Goal: Information Seeking & Learning: Get advice/opinions

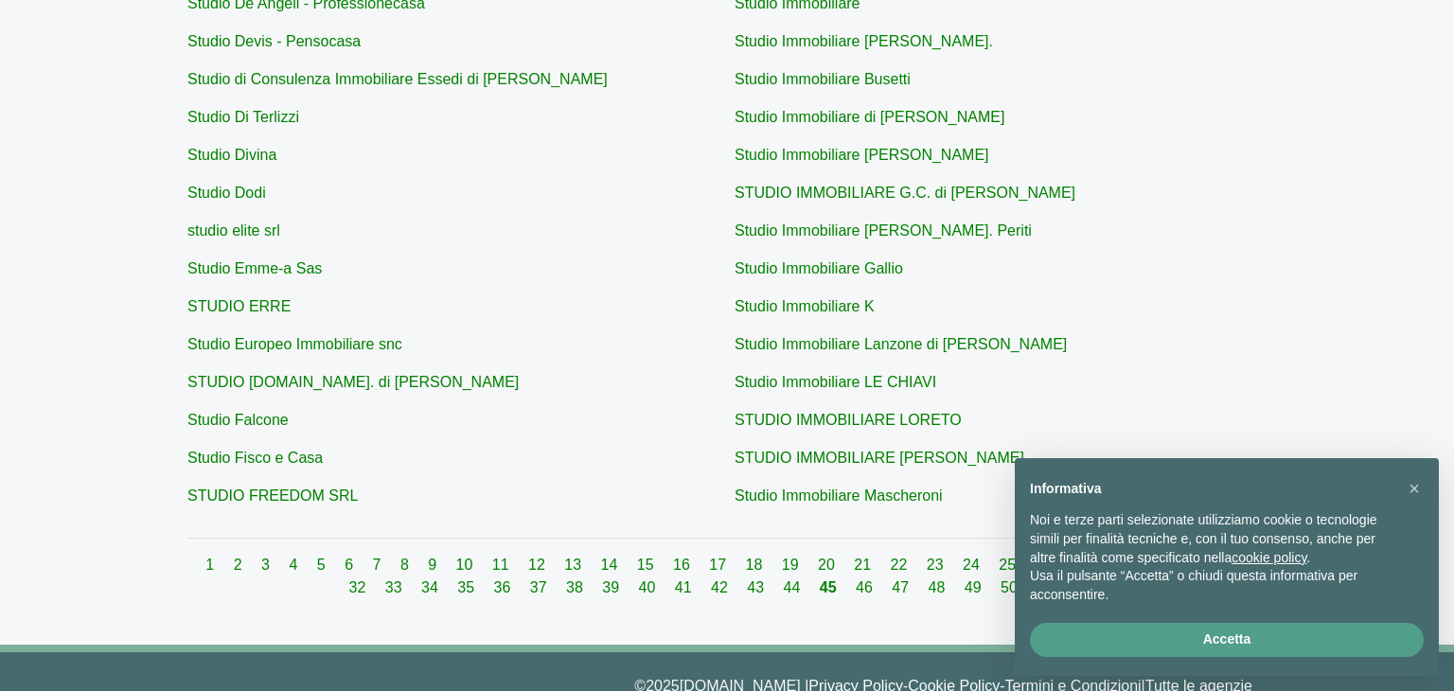
scroll to position [720, 0]
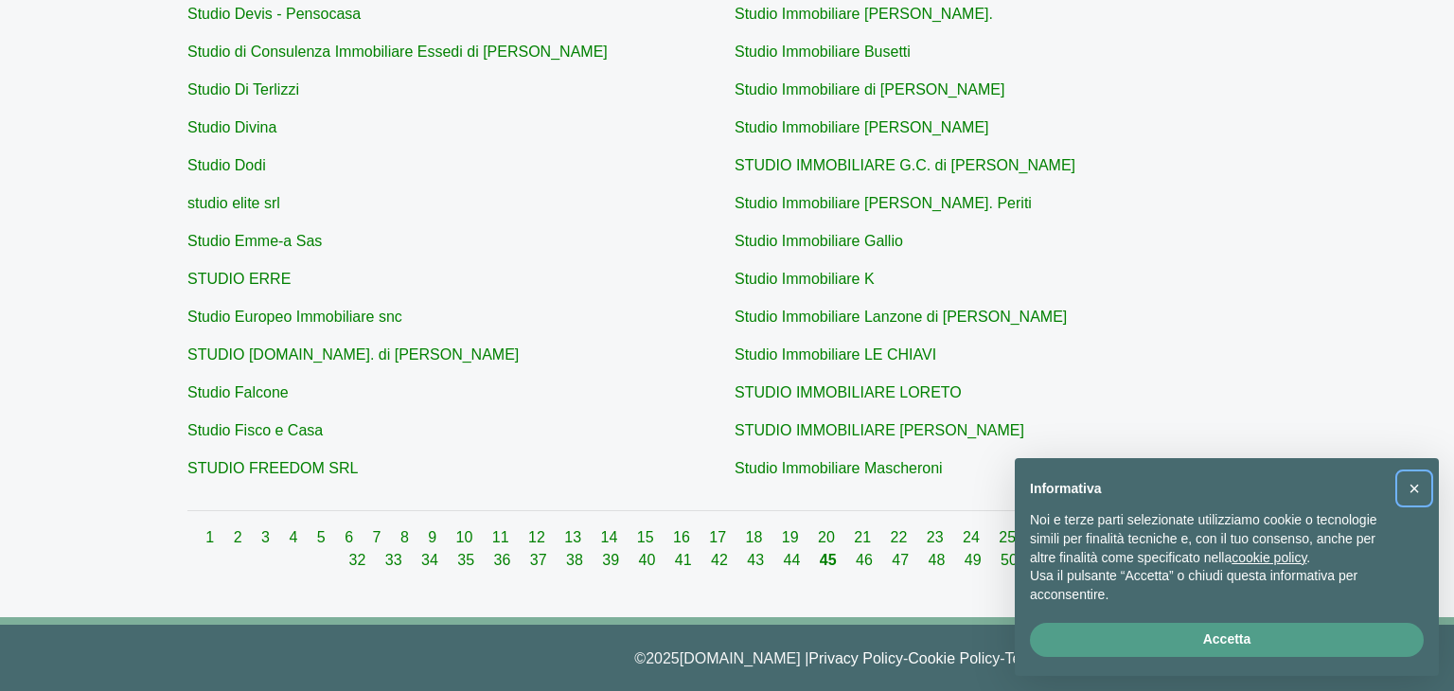
click at [1418, 490] on span "×" at bounding box center [1414, 488] width 11 height 21
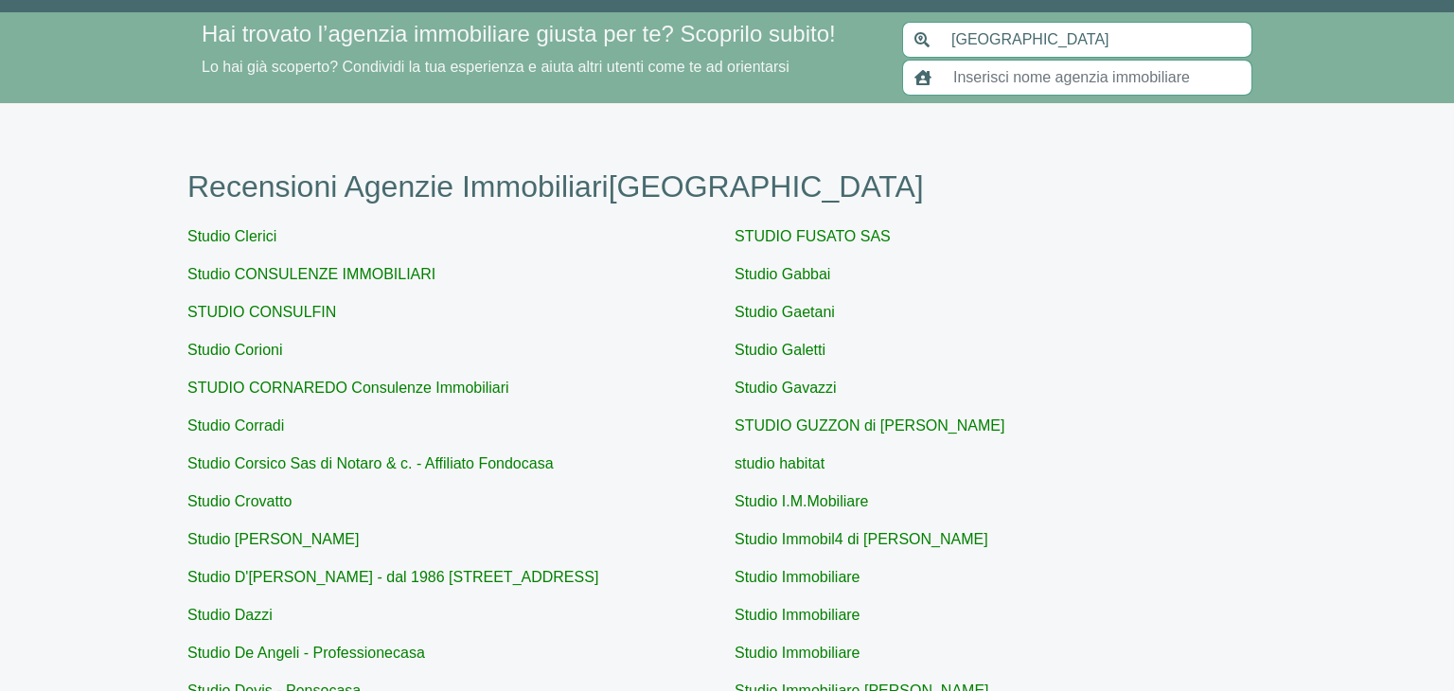
scroll to position [0, 0]
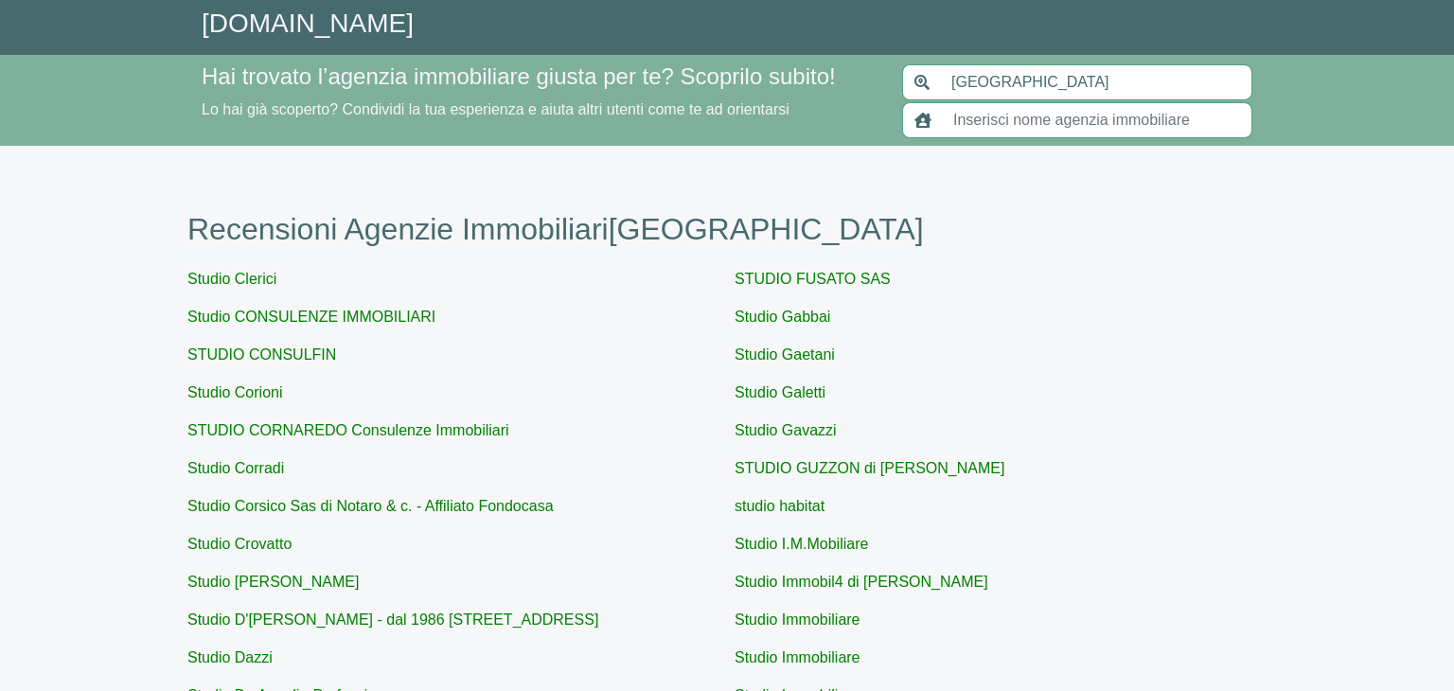
click at [1004, 122] on input "text" at bounding box center [1097, 120] width 311 height 36
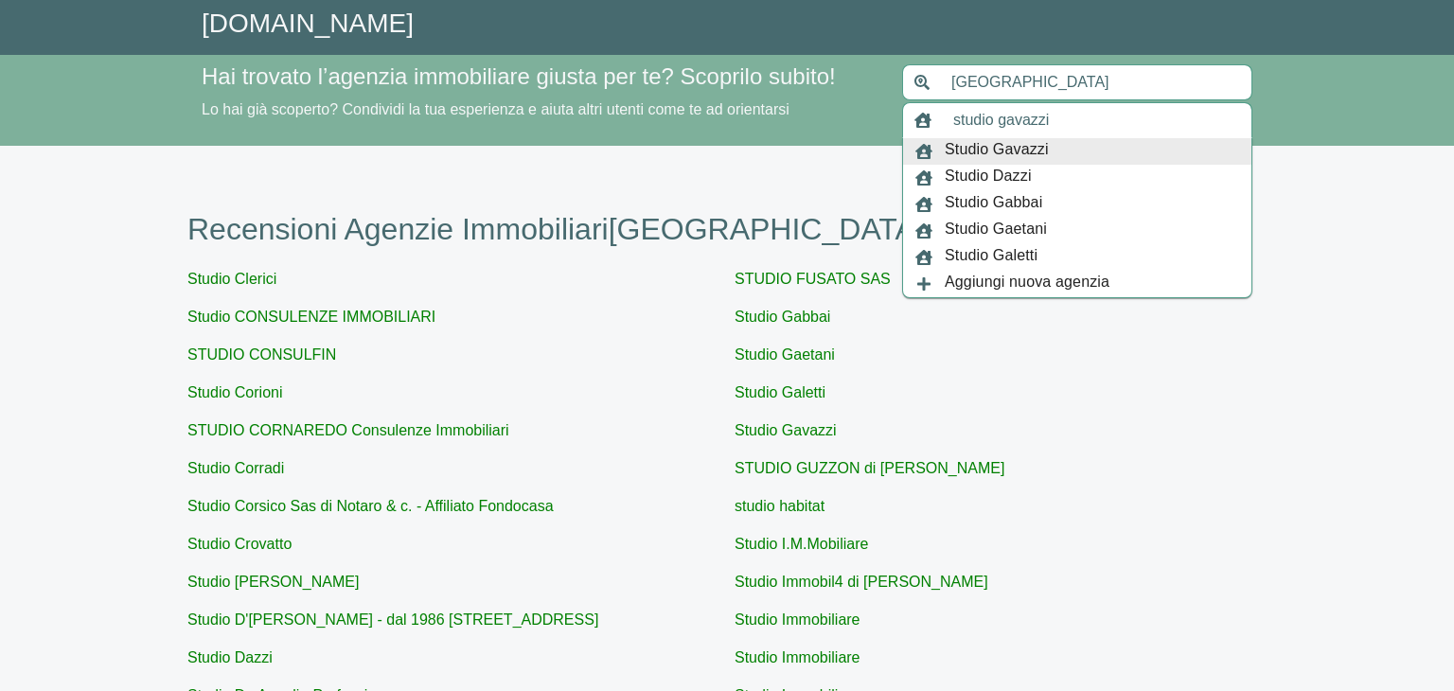
type input "Studio Gavazzi"
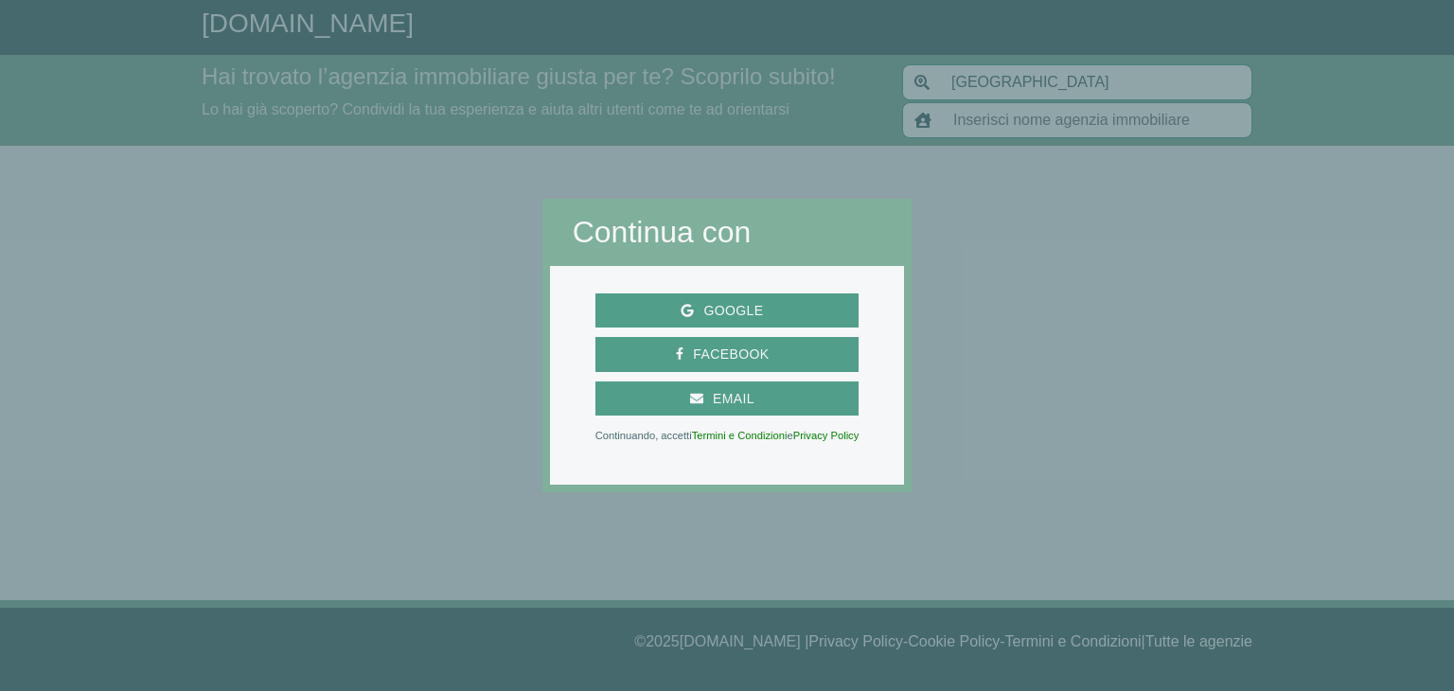
click at [1240, 251] on div at bounding box center [1183, 345] width 543 height 691
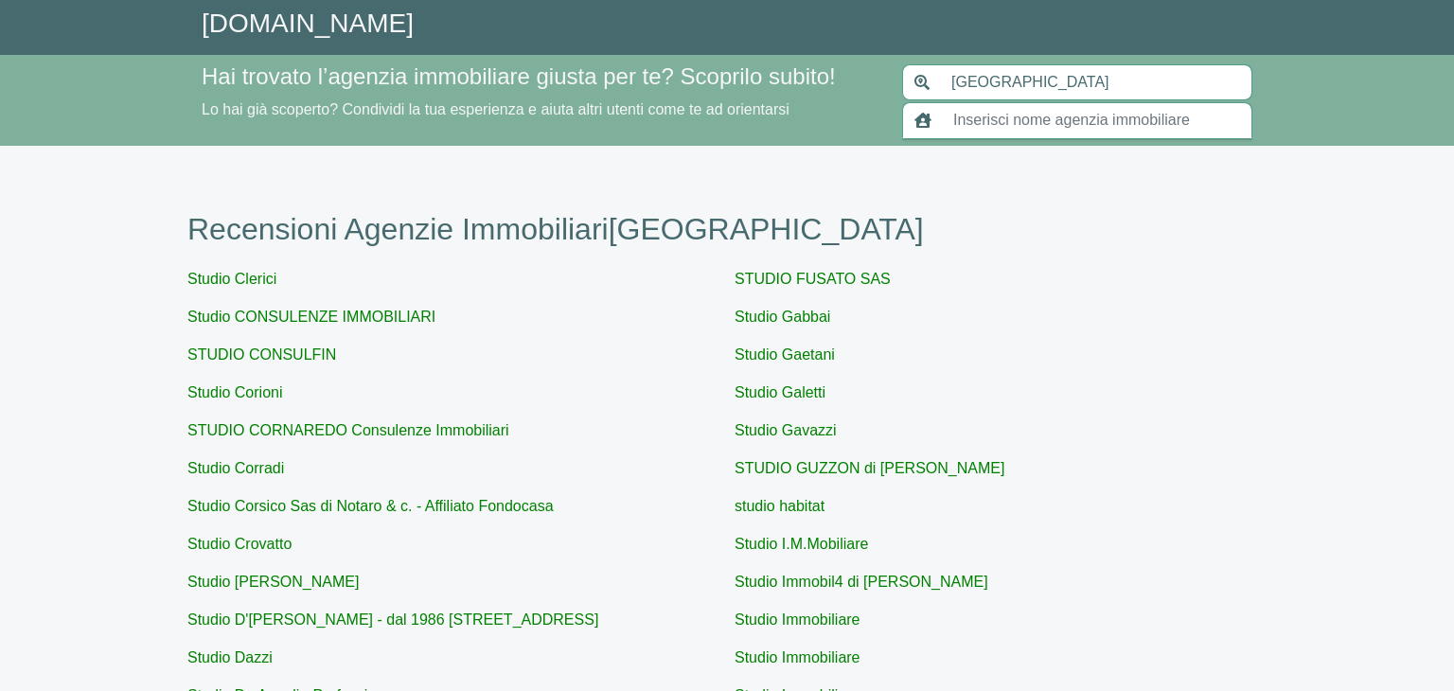
click at [1009, 116] on input "text" at bounding box center [1097, 120] width 311 height 36
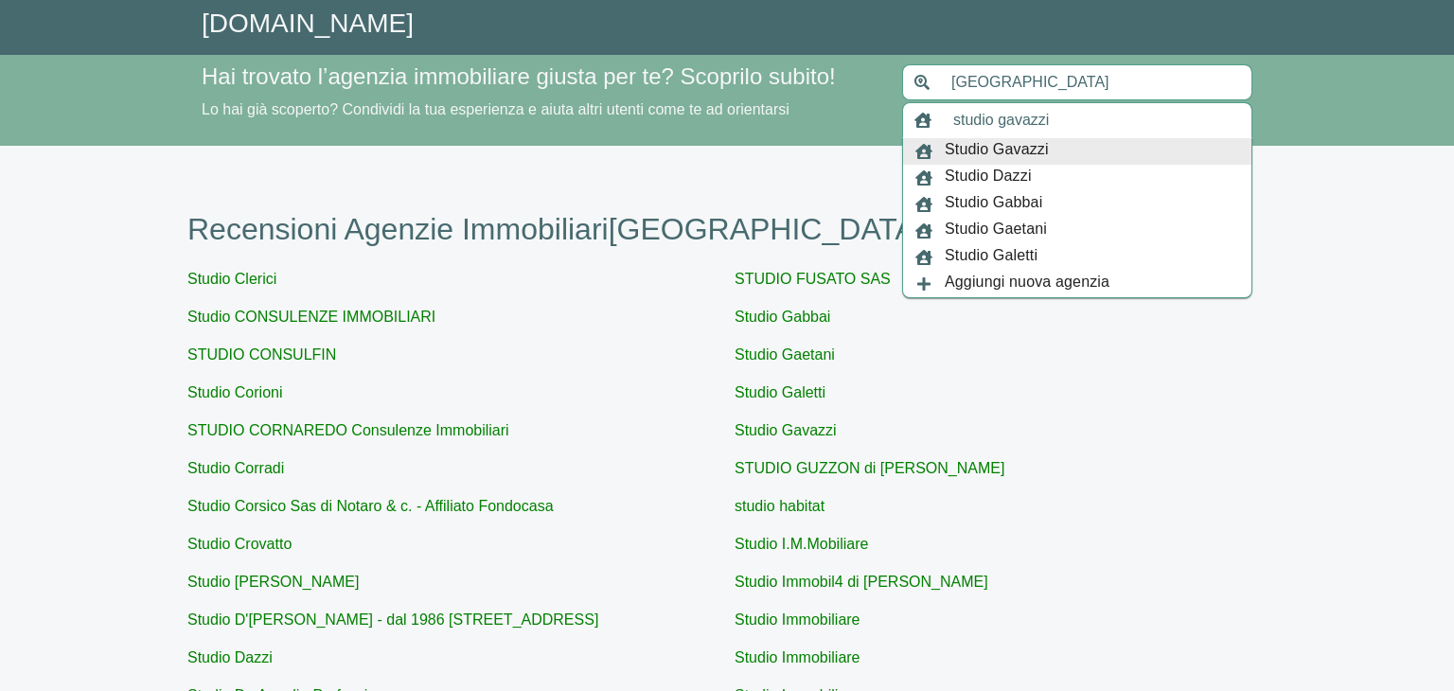
type input "Studio Gavazzi"
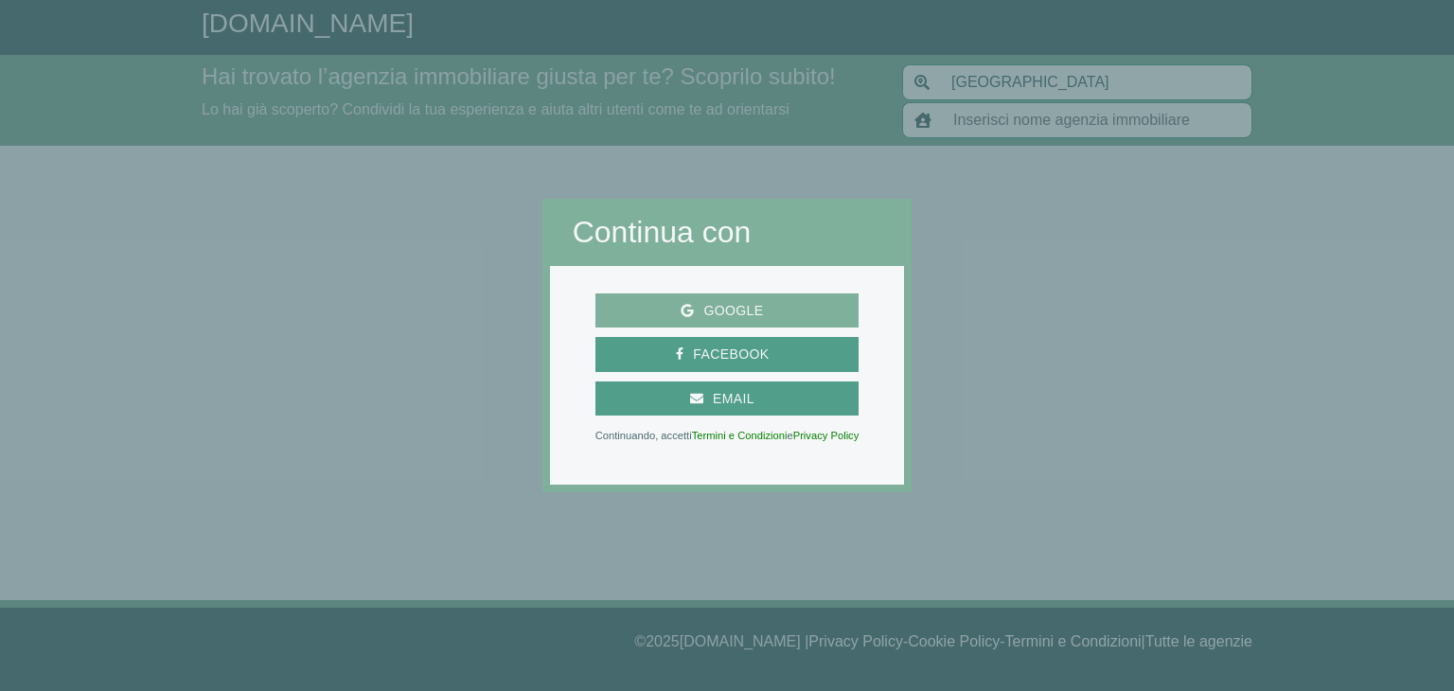
click at [761, 315] on span "Google" at bounding box center [733, 311] width 79 height 24
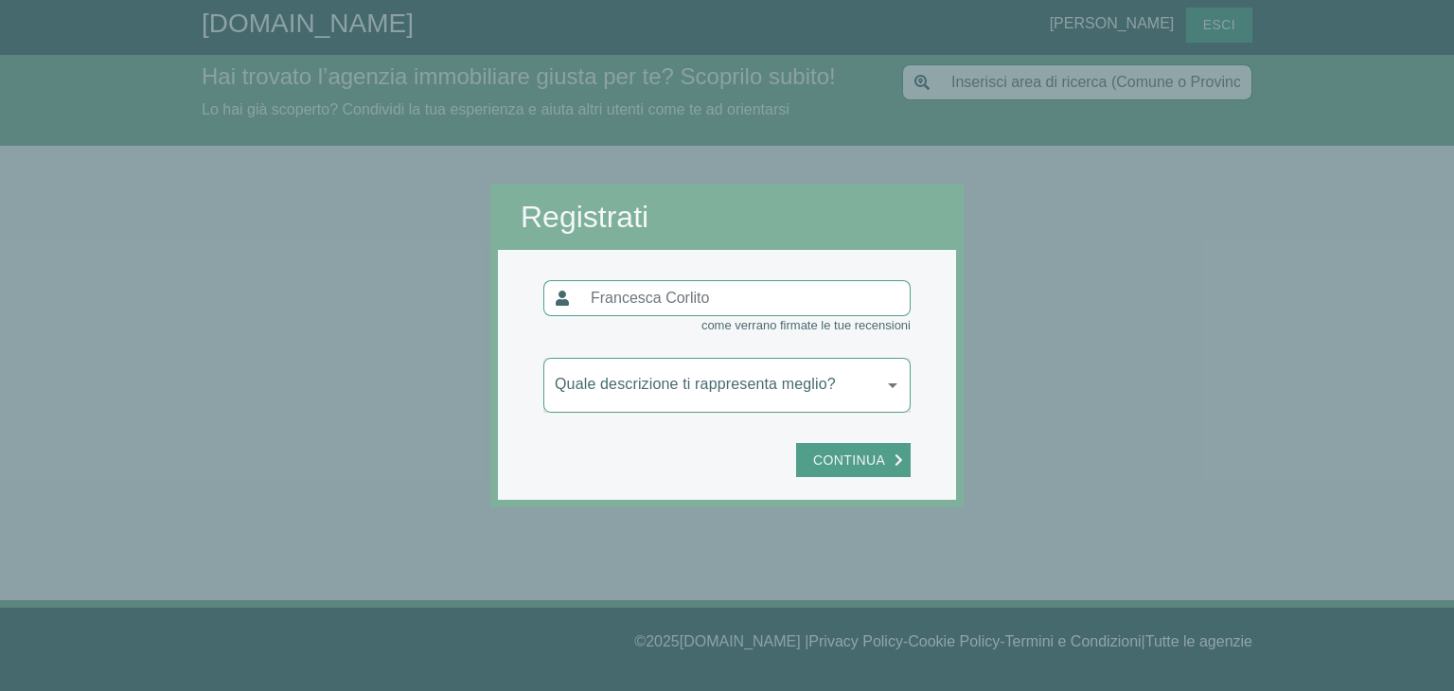
type input "[GEOGRAPHIC_DATA]"
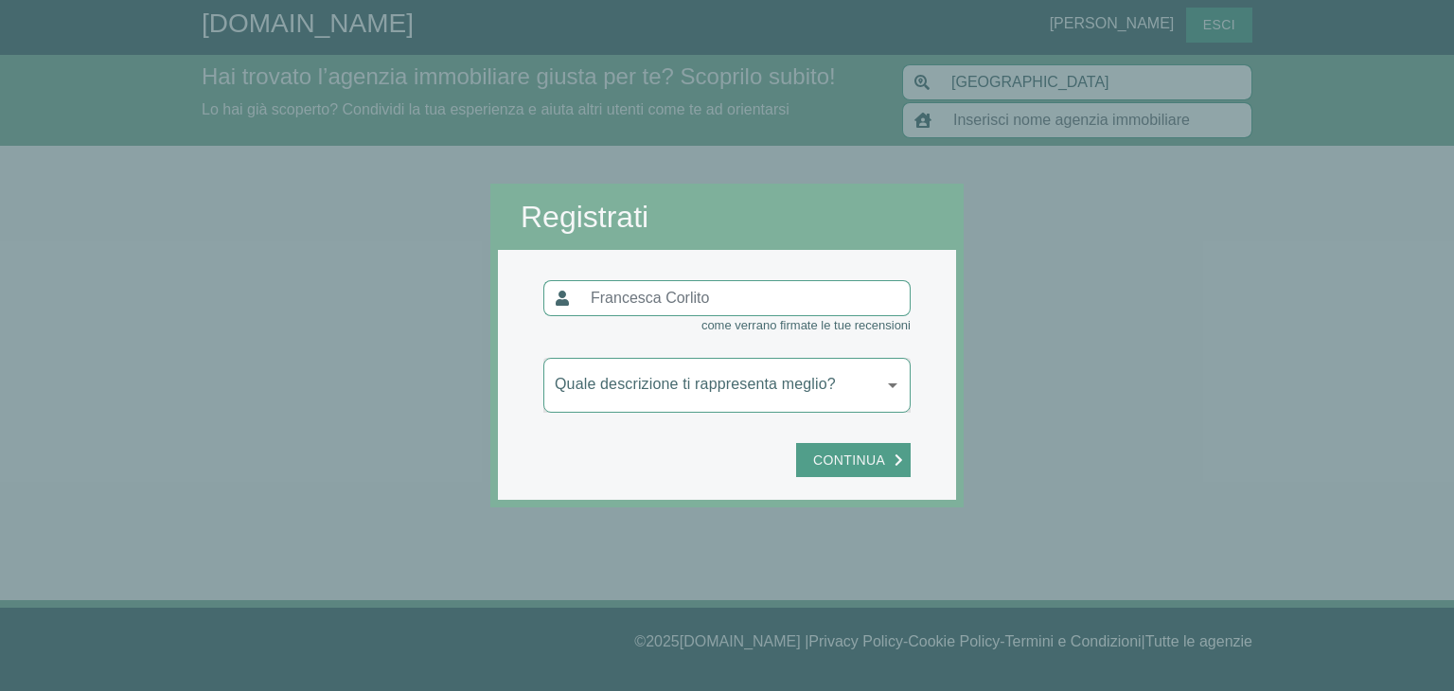
click at [745, 292] on input "text" at bounding box center [745, 298] width 331 height 36
drag, startPoint x: 712, startPoint y: 307, endPoint x: 559, endPoint y: 292, distance: 154.1
click at [559, 292] on div at bounding box center [727, 298] width 367 height 36
click at [704, 288] on input "text" at bounding box center [745, 298] width 331 height 36
drag, startPoint x: 707, startPoint y: 294, endPoint x: 616, endPoint y: 295, distance: 91.9
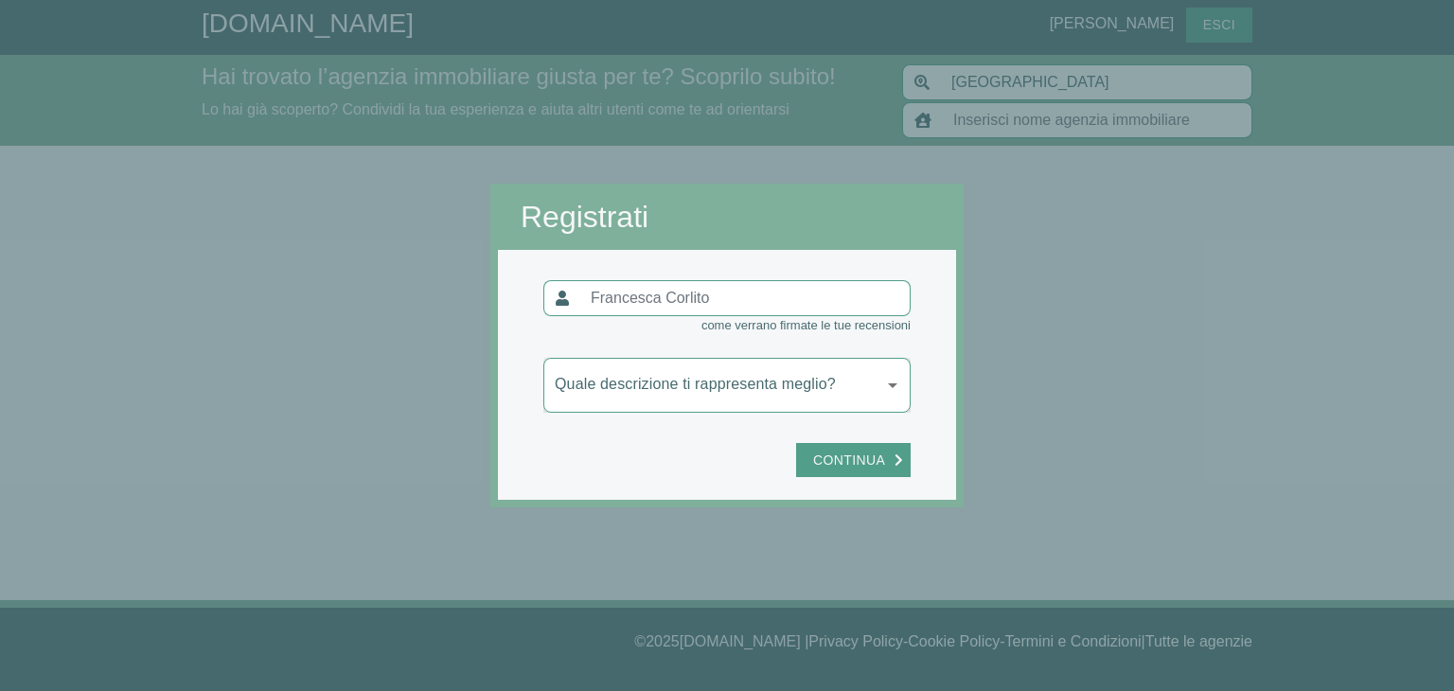
click at [616, 295] on input "text" at bounding box center [745, 298] width 331 height 36
click at [752, 395] on body "[DOMAIN_NAME] [PERSON_NAME] Hai trovato l’agenzia immobiliare giusta per te? Sc…" at bounding box center [727, 345] width 1454 height 691
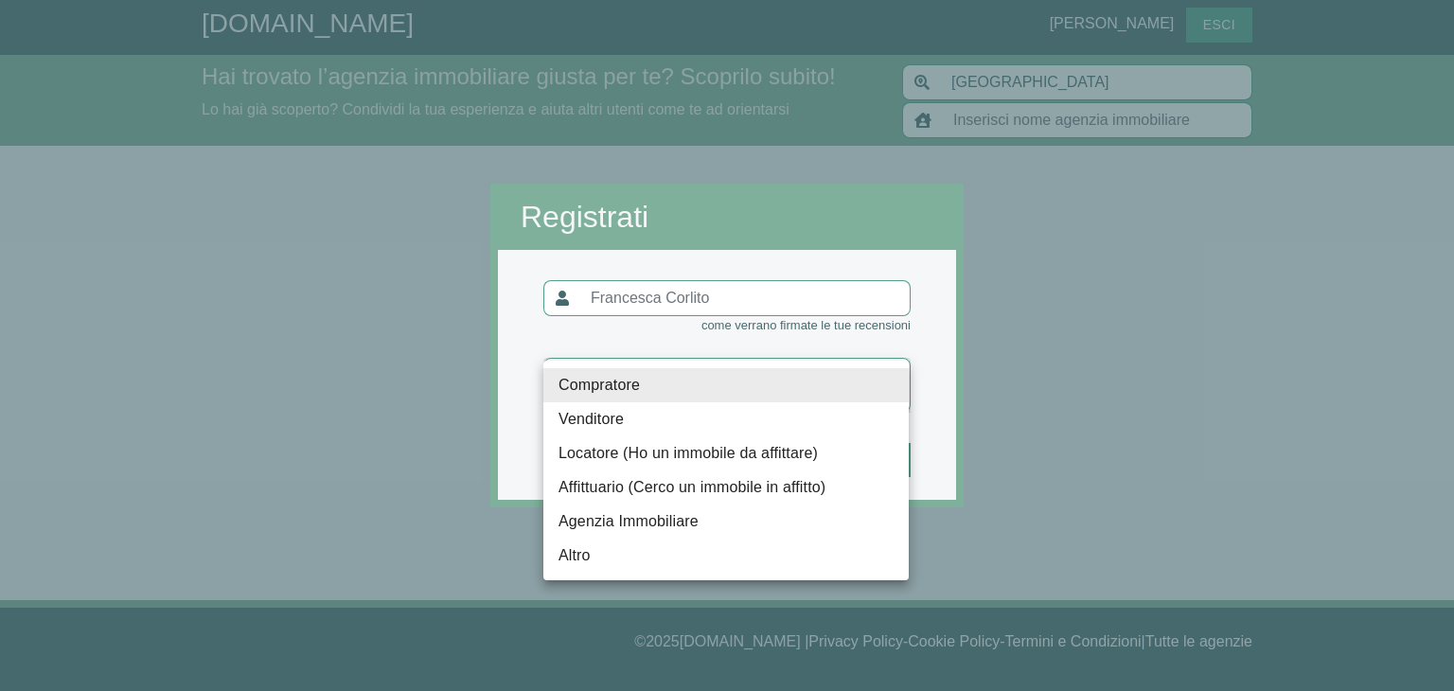
click at [677, 555] on li "Altro" at bounding box center [727, 556] width 366 height 34
type input "altro"
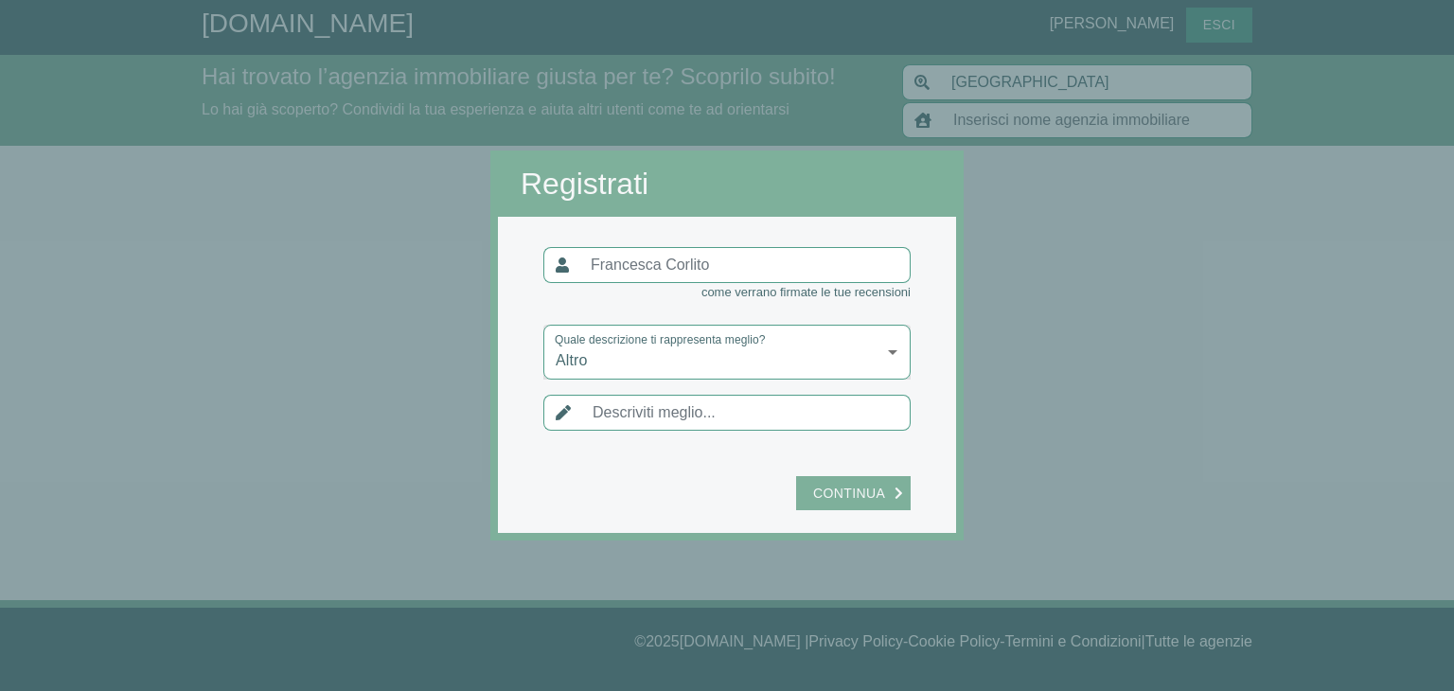
click at [814, 487] on span "Continua" at bounding box center [849, 494] width 91 height 24
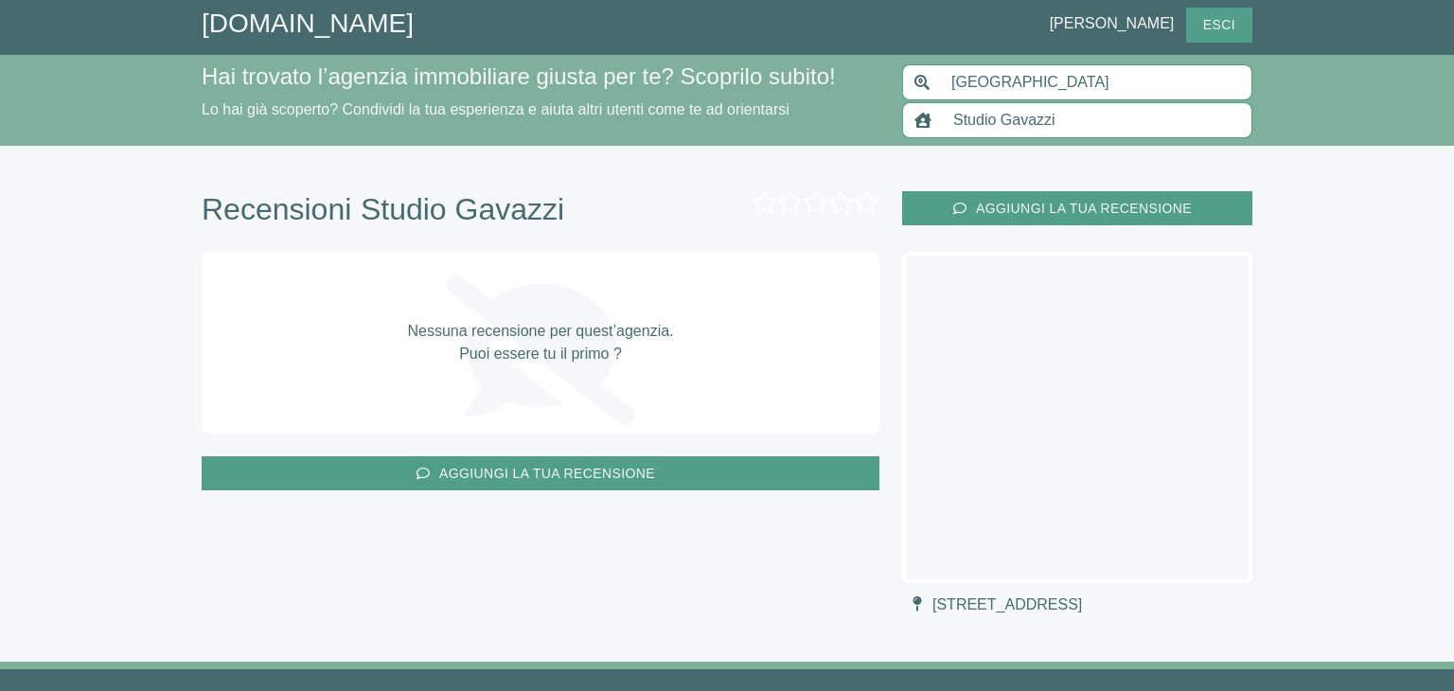
click at [1042, 121] on input "Studio Gavazzi" at bounding box center [1097, 120] width 311 height 36
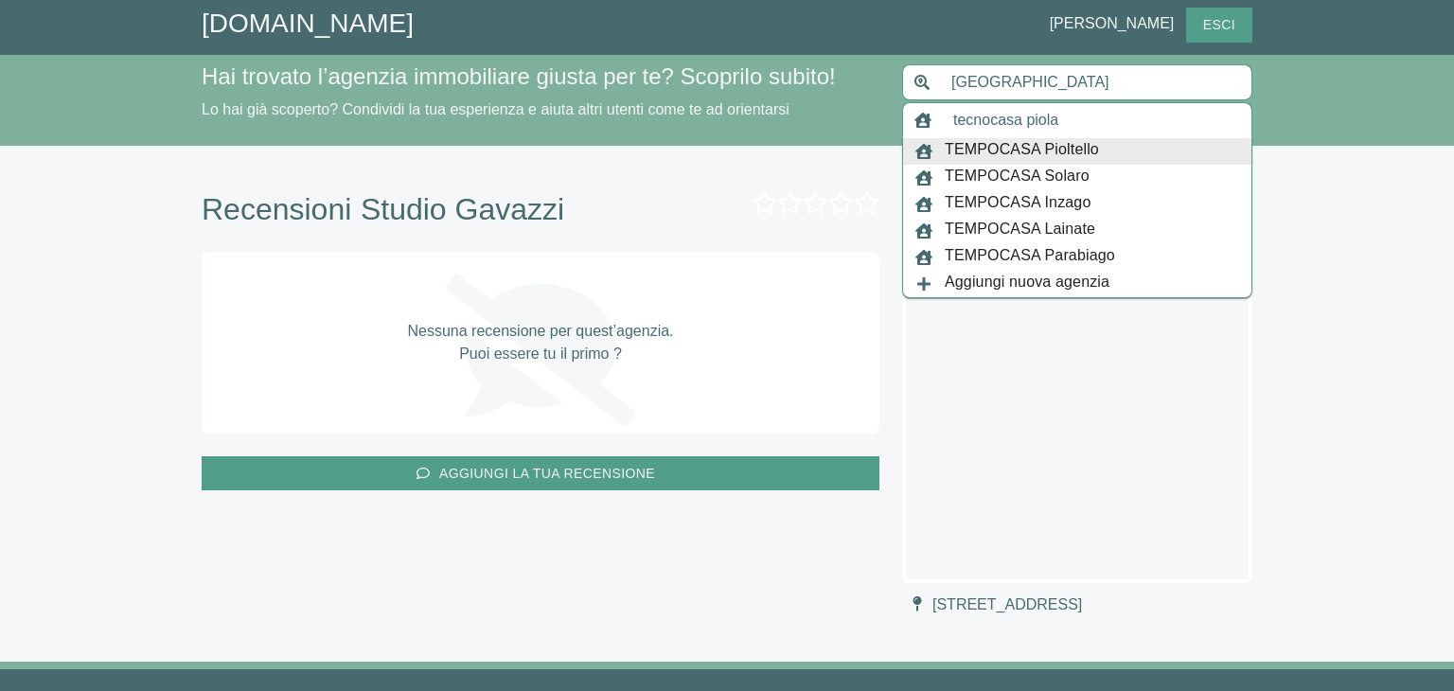
type input "tecnocasa piola"
type input "[GEOGRAPHIC_DATA]"
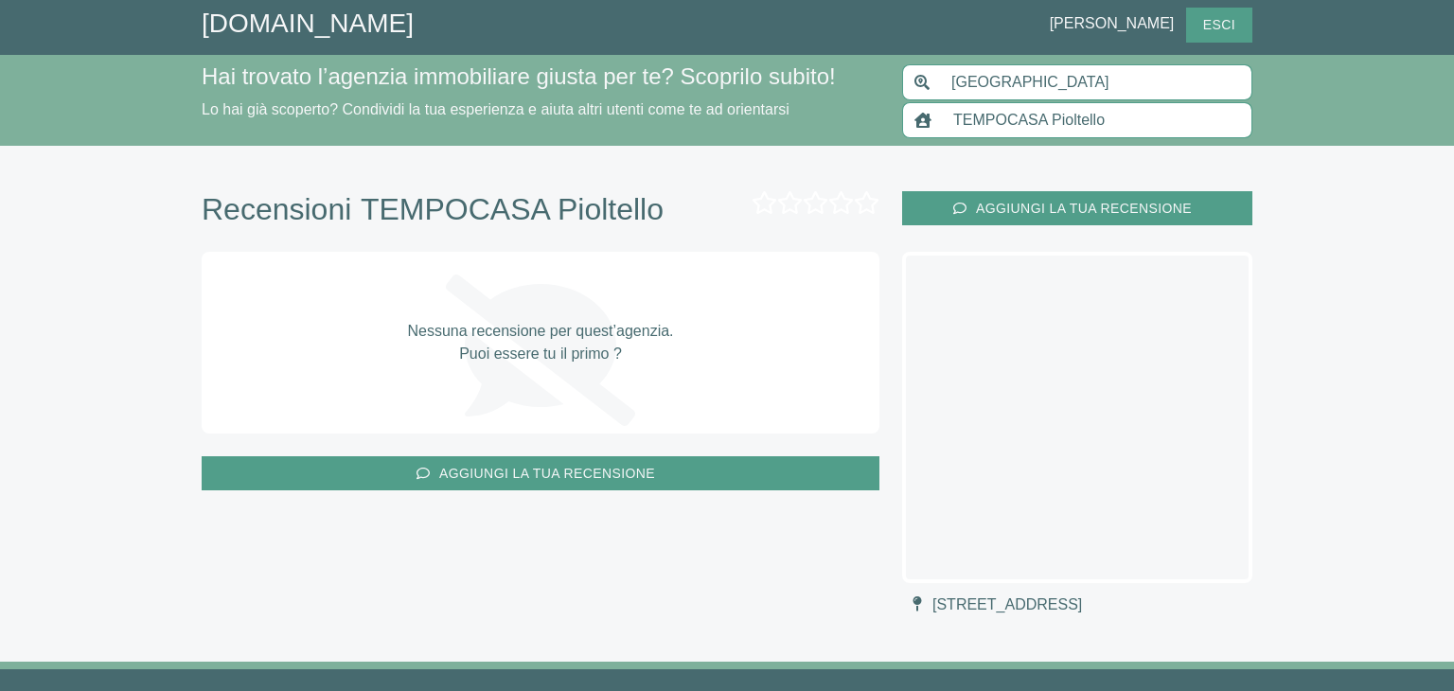
click at [1138, 131] on input "TEMPOCASA Pioltello" at bounding box center [1097, 120] width 311 height 36
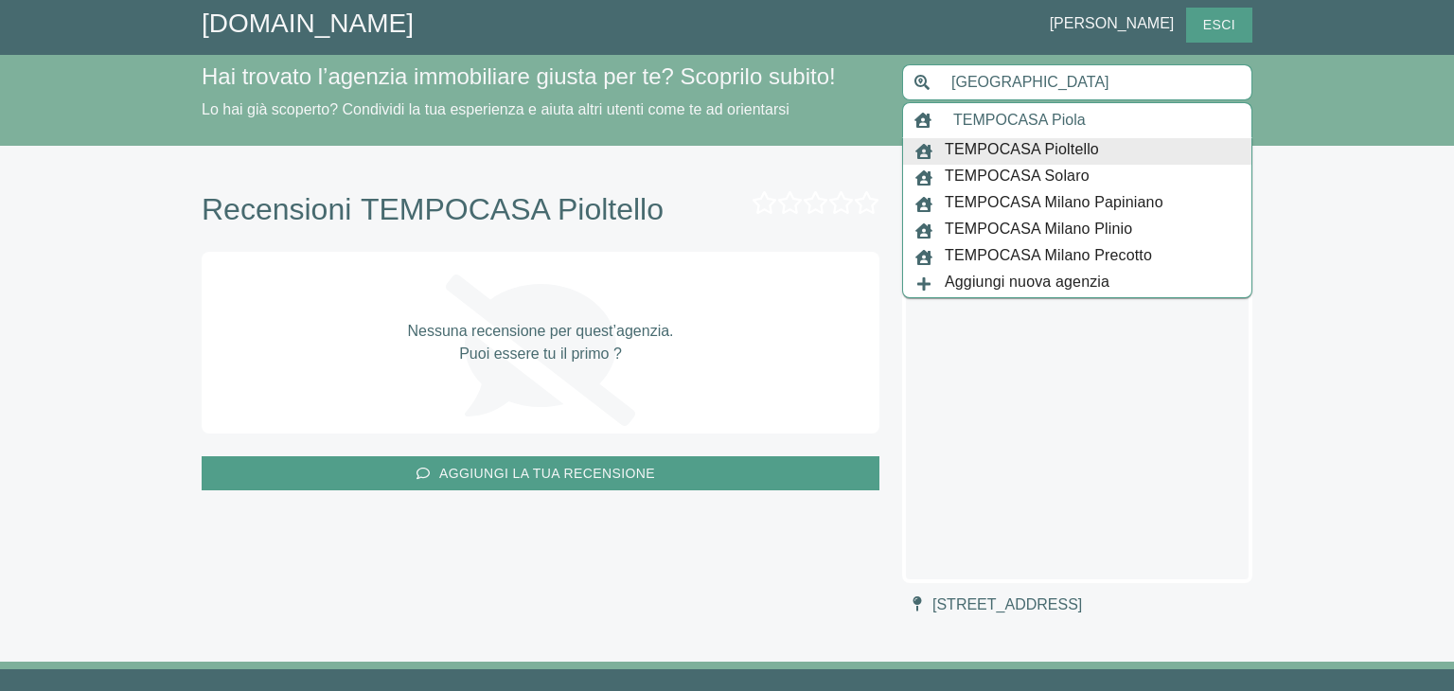
type input "TEMPOCASA Piola"
type input "Pioltello"
type input "TEMPOCASA Pioltello"
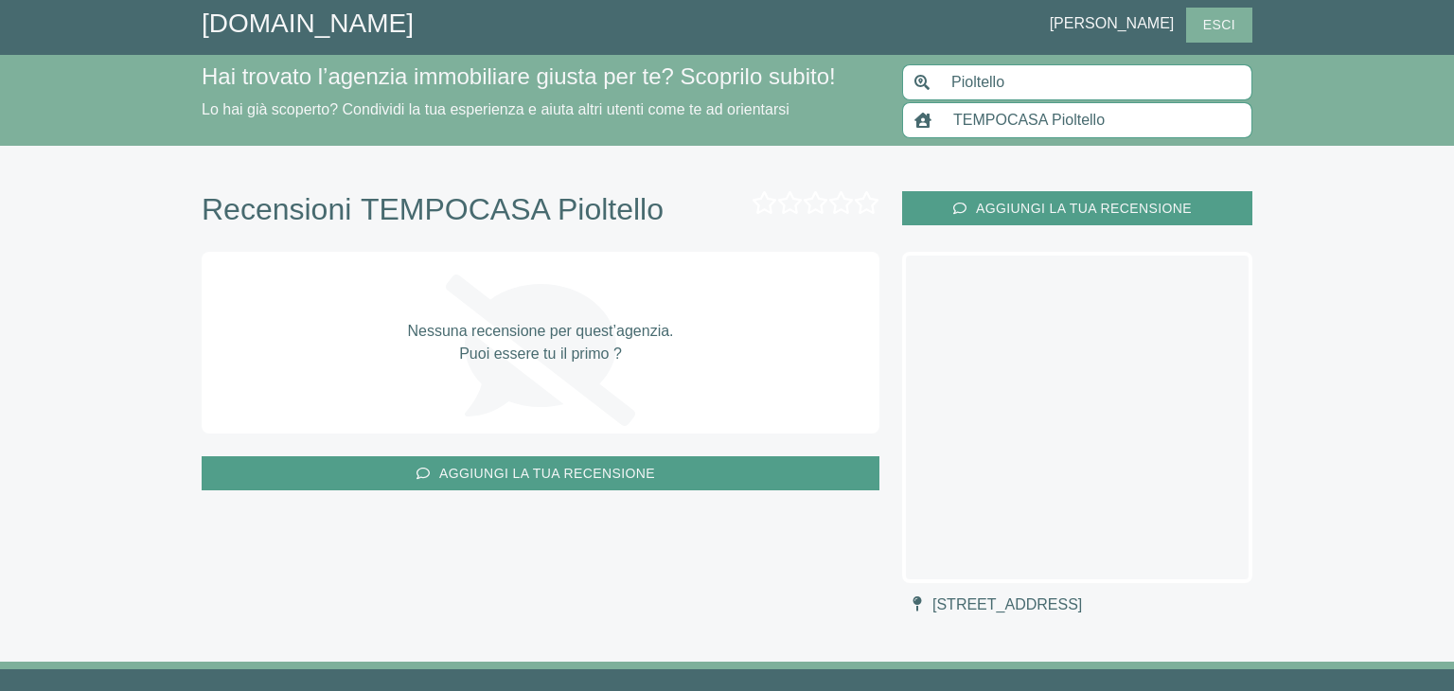
click at [1226, 33] on span "Esci" at bounding box center [1219, 25] width 51 height 24
type input "[GEOGRAPHIC_DATA]"
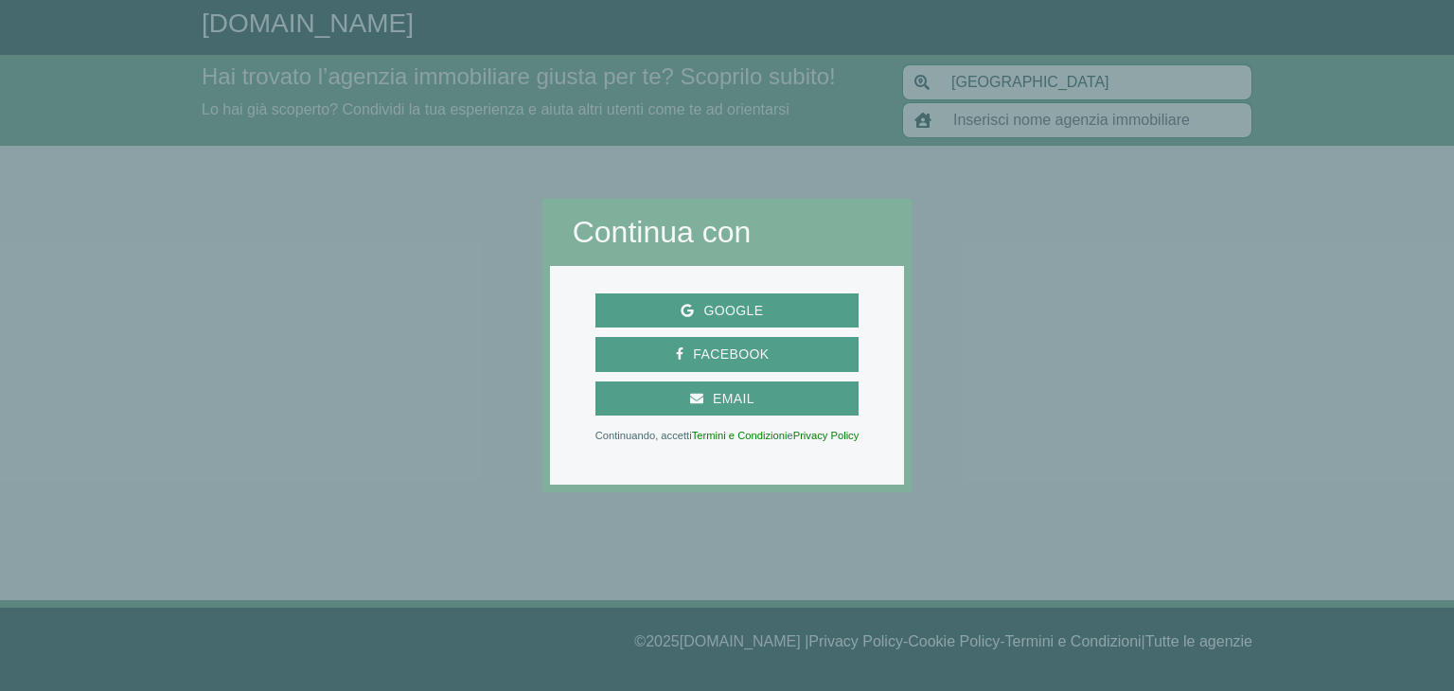
click at [1213, 311] on div at bounding box center [1183, 345] width 543 height 691
